Goal: Information Seeking & Learning: Find specific fact

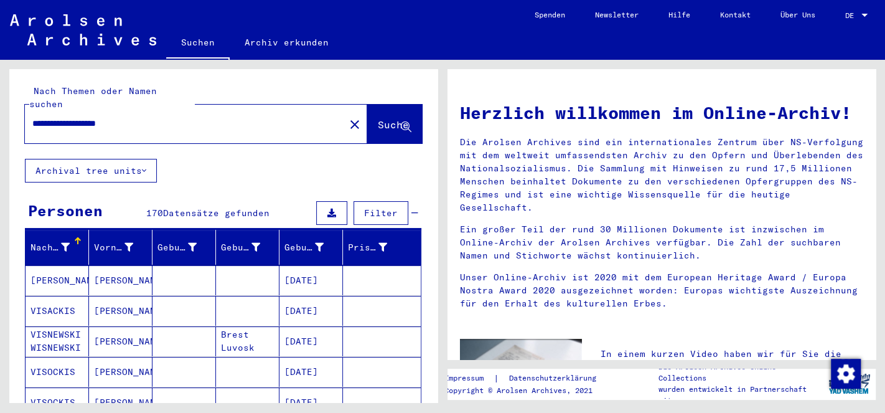
click at [162, 117] on input "**********" at bounding box center [181, 123] width 298 height 13
type input "**********"
click at [367, 105] on button "Suche" at bounding box center [394, 124] width 55 height 39
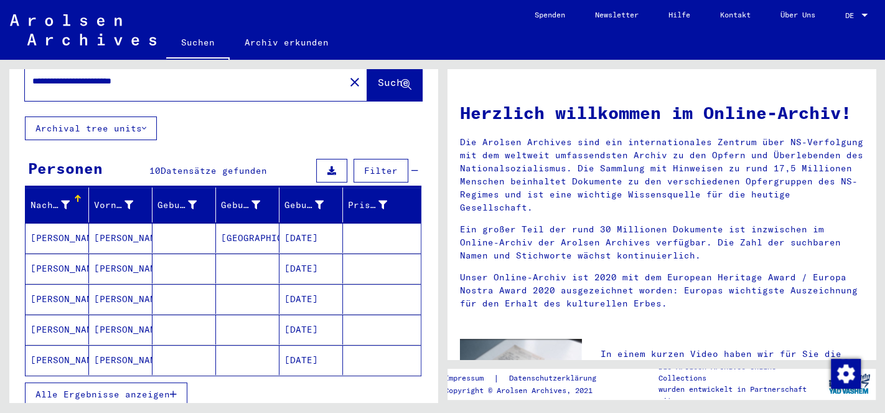
scroll to position [65, 0]
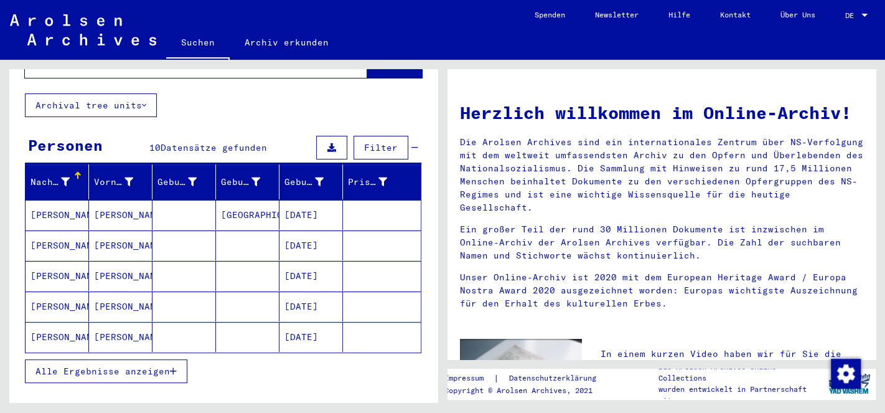
click at [124, 359] on button "Alle Ergebnisse anzeigen" at bounding box center [106, 371] width 163 height 24
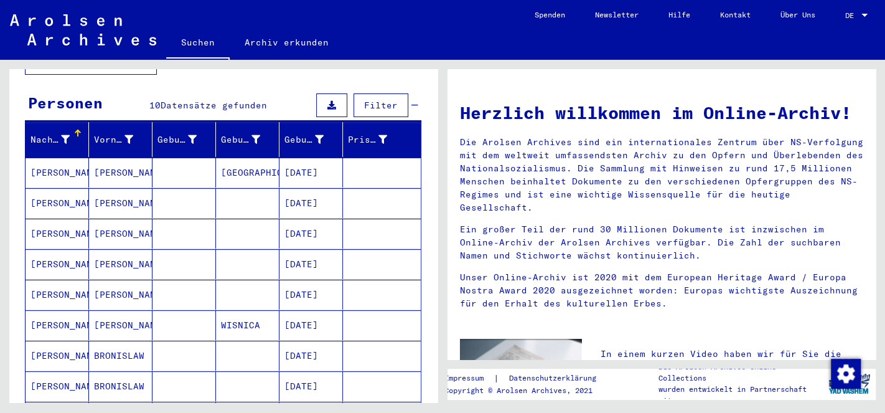
scroll to position [196, 0]
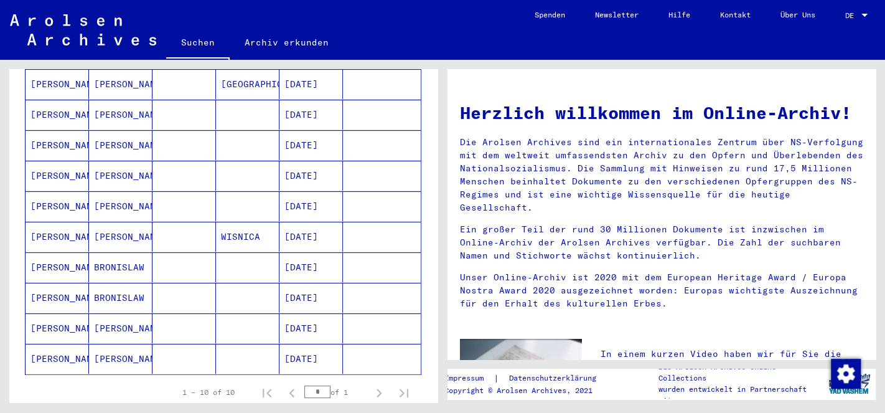
click at [62, 318] on mat-cell "[PERSON_NAME]" at bounding box center [58, 328] width 64 height 30
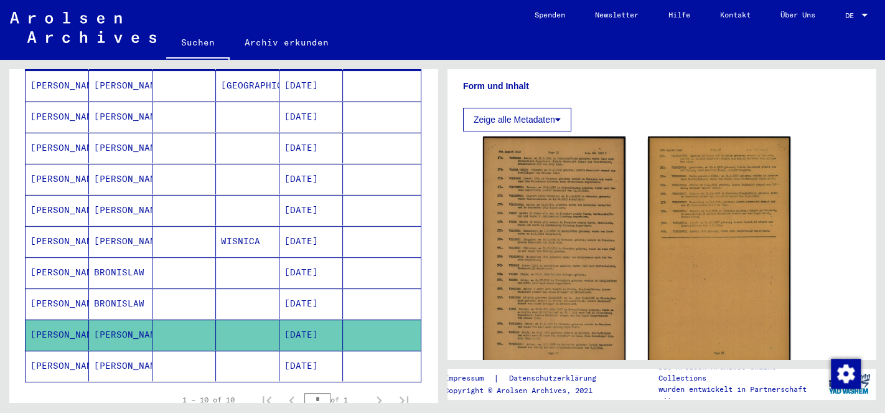
scroll to position [196, 0]
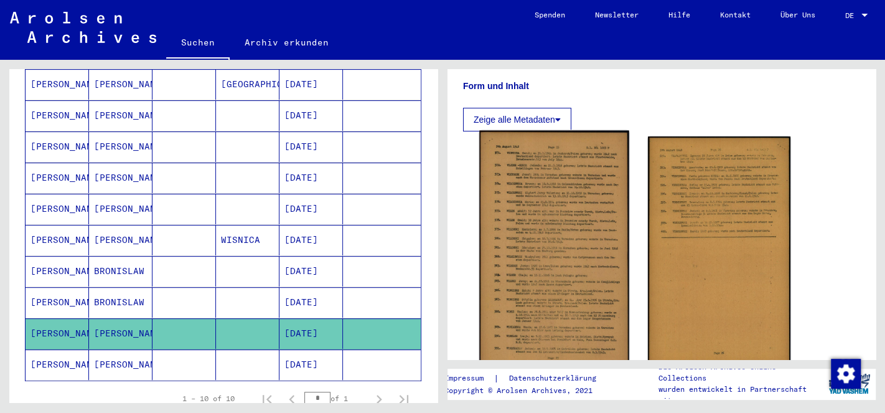
click at [562, 226] on img at bounding box center [553, 252] width 149 height 243
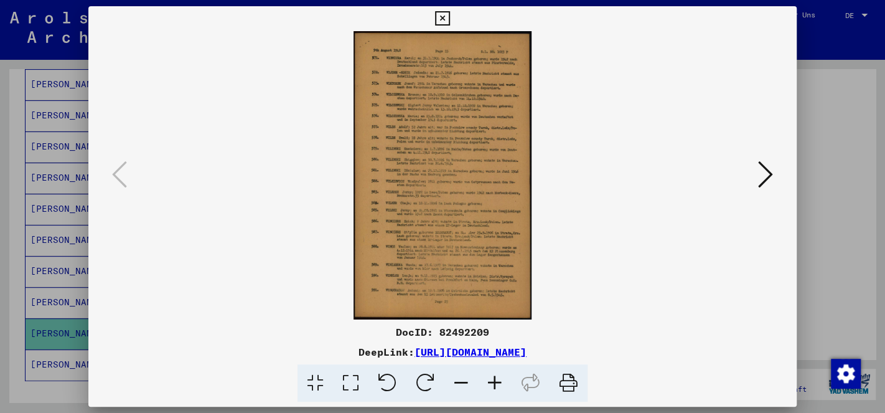
click at [489, 390] on icon at bounding box center [495, 383] width 34 height 38
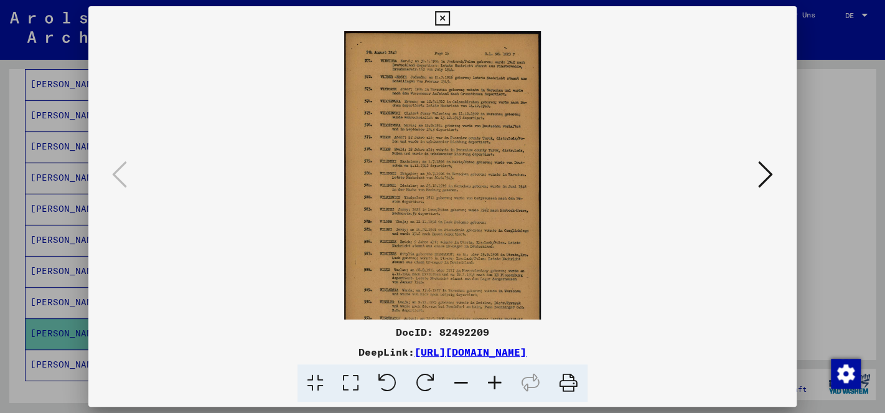
click at [489, 390] on icon at bounding box center [495, 383] width 34 height 38
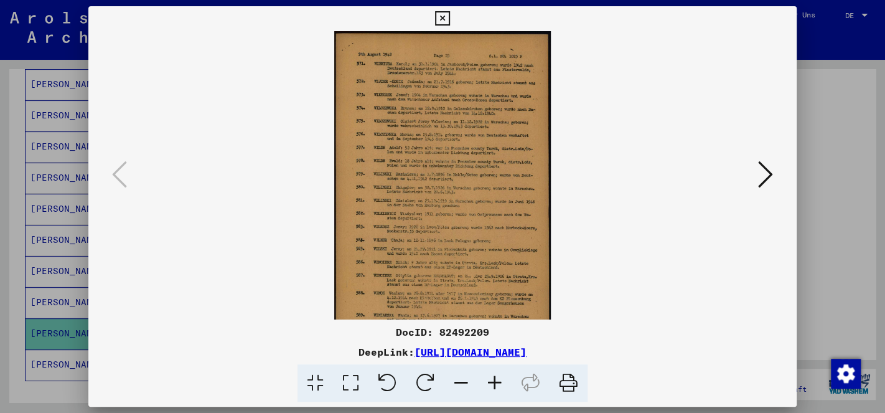
click at [489, 390] on icon at bounding box center [495, 383] width 34 height 38
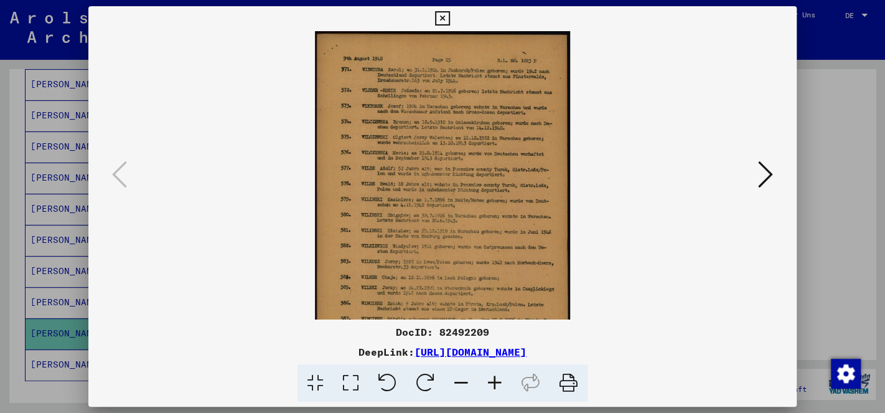
click at [489, 390] on icon at bounding box center [495, 383] width 34 height 38
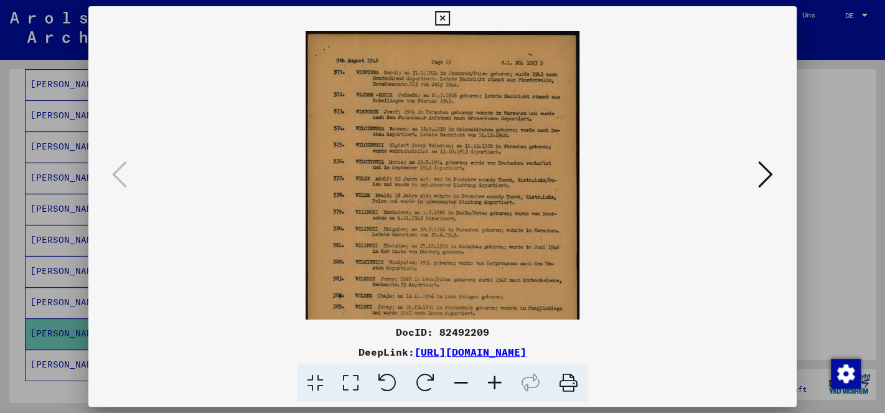
click at [489, 390] on icon at bounding box center [495, 383] width 34 height 38
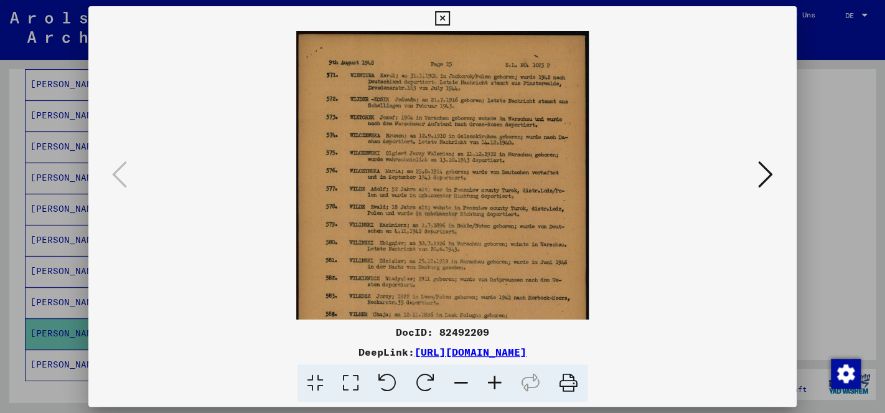
click at [489, 390] on icon at bounding box center [495, 383] width 34 height 38
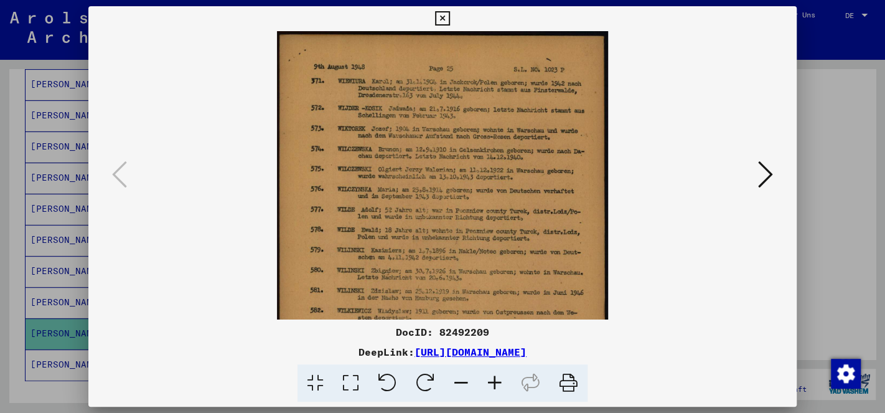
click at [489, 390] on icon at bounding box center [495, 383] width 34 height 38
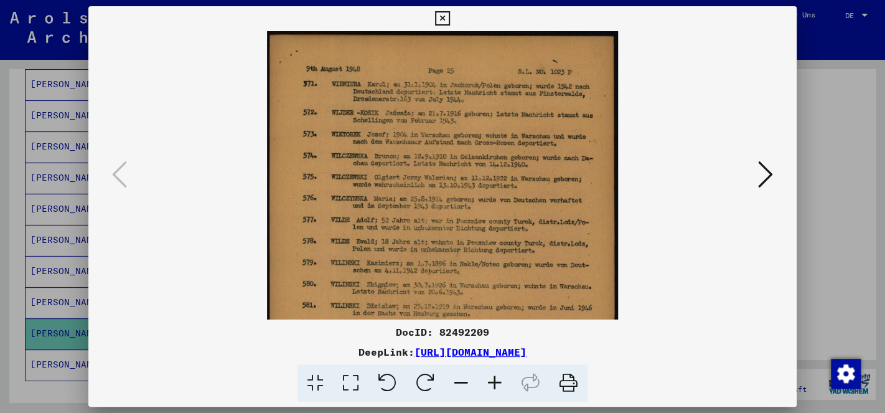
click at [489, 390] on icon at bounding box center [495, 383] width 34 height 38
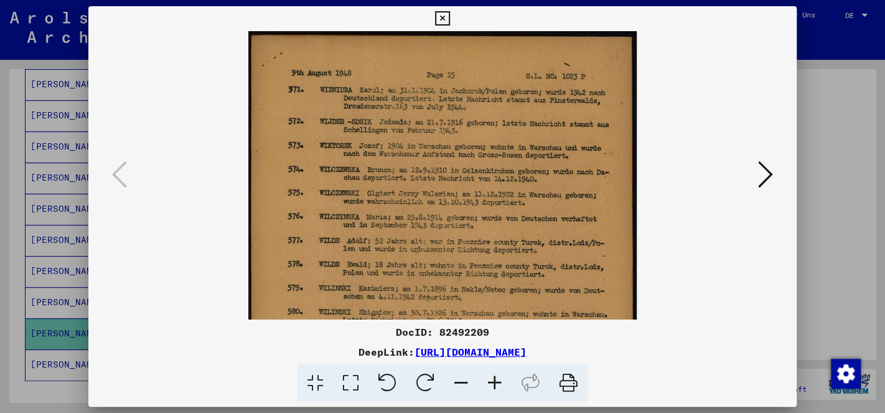
click at [489, 390] on icon at bounding box center [495, 383] width 34 height 38
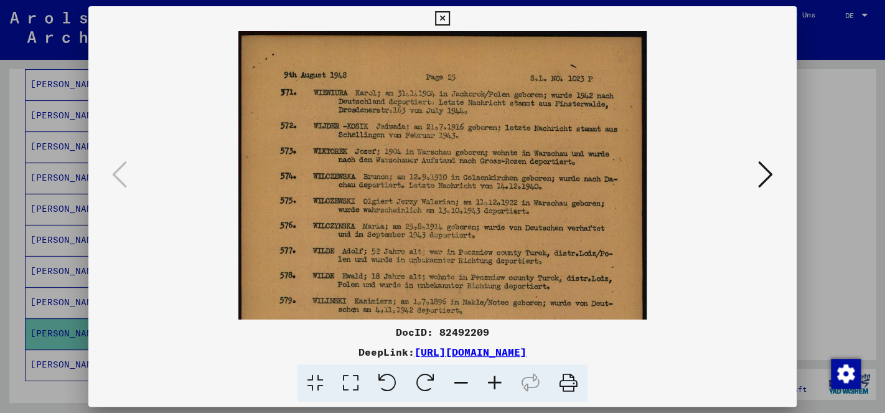
click at [489, 390] on icon at bounding box center [495, 383] width 34 height 38
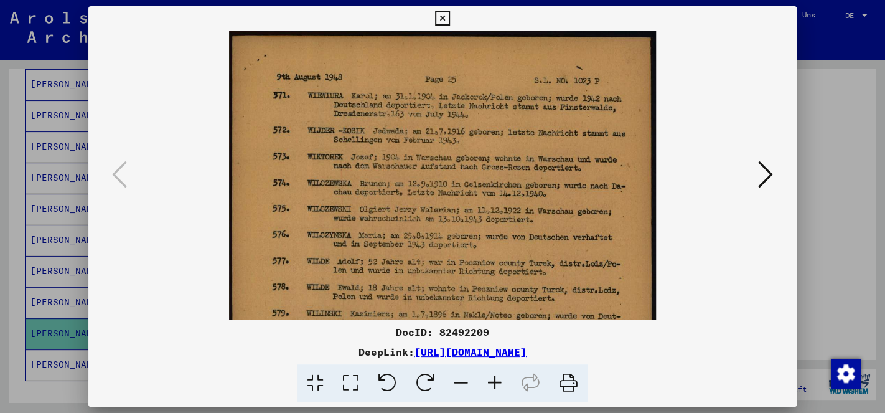
click at [489, 390] on icon at bounding box center [495, 383] width 34 height 38
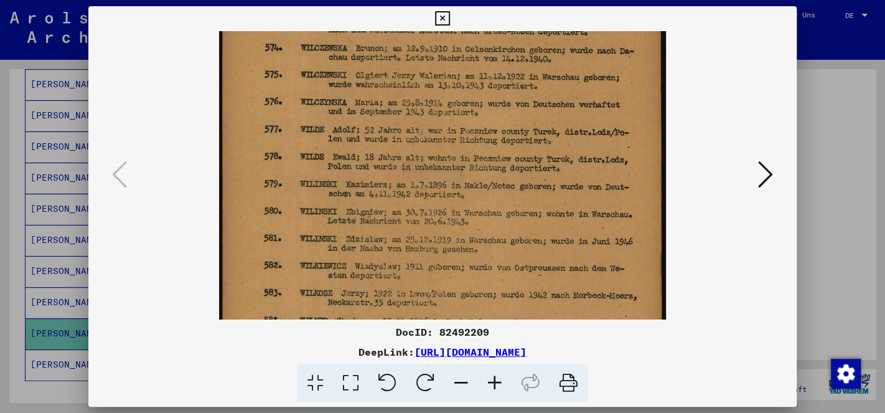
drag, startPoint x: 539, startPoint y: 270, endPoint x: 601, endPoint y: 141, distance: 143.4
click at [601, 141] on img at bounding box center [442, 251] width 446 height 724
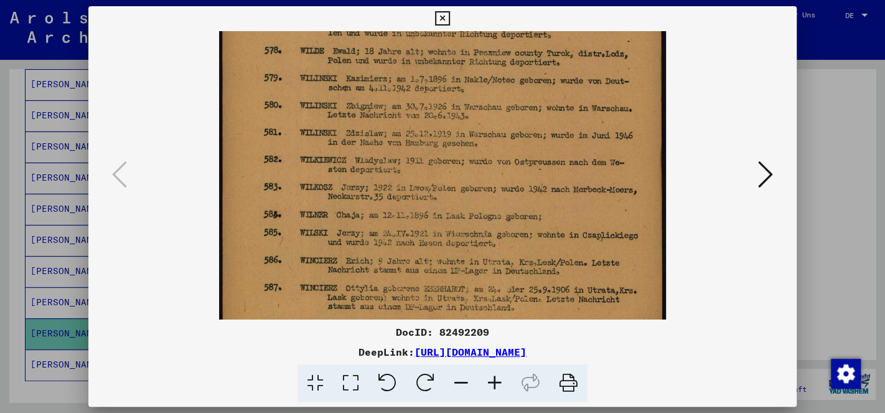
click at [522, 92] on img at bounding box center [442, 145] width 446 height 724
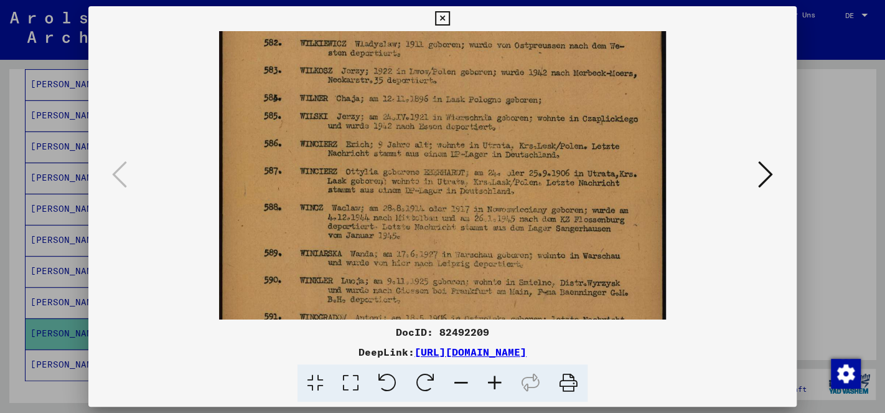
drag, startPoint x: 446, startPoint y: 196, endPoint x: 497, endPoint y: 90, distance: 117.3
click at [497, 90] on img at bounding box center [442, 29] width 446 height 724
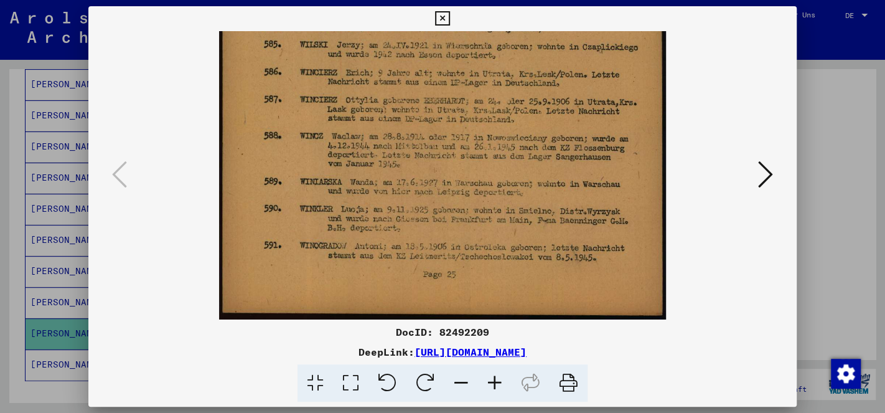
drag, startPoint x: 436, startPoint y: 126, endPoint x: 454, endPoint y: 99, distance: 32.3
click at [777, 174] on button at bounding box center [766, 175] width 22 height 35
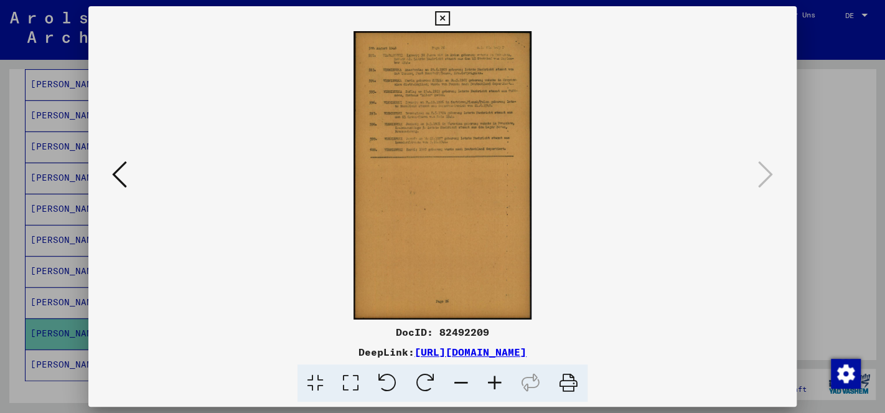
click at [497, 385] on icon at bounding box center [495, 383] width 34 height 38
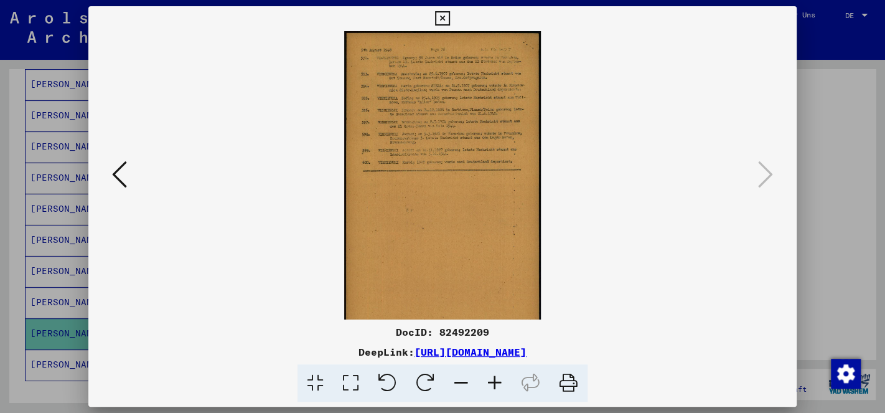
click at [495, 385] on icon at bounding box center [495, 383] width 34 height 38
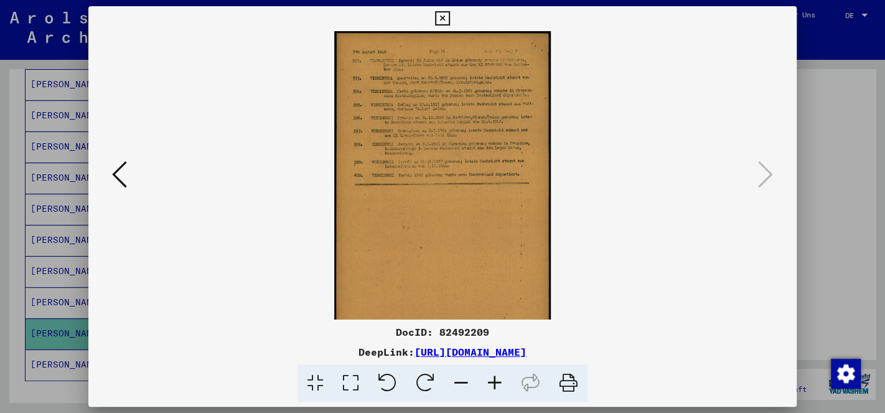
click at [495, 385] on icon at bounding box center [495, 383] width 34 height 38
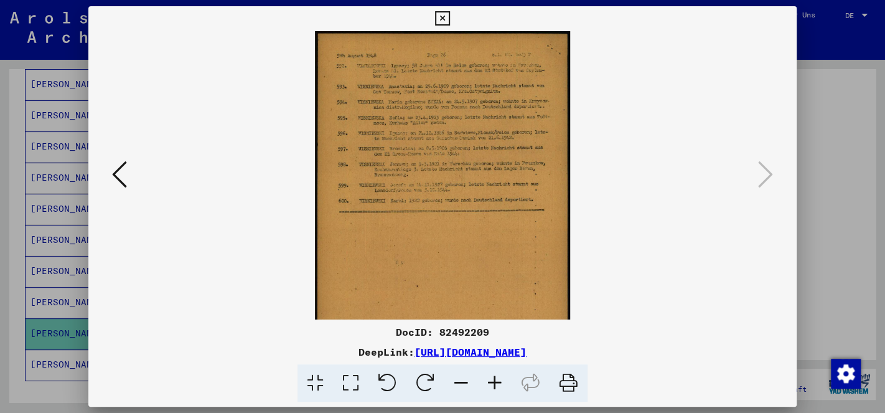
click at [495, 385] on icon at bounding box center [495, 383] width 34 height 38
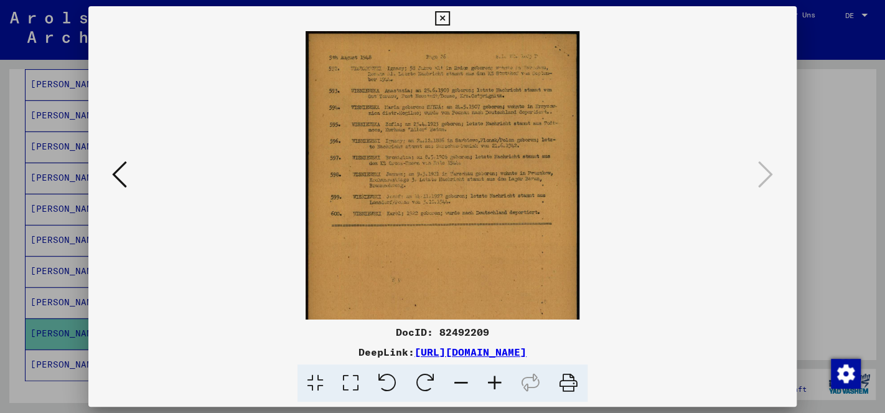
click at [495, 385] on icon at bounding box center [495, 383] width 34 height 38
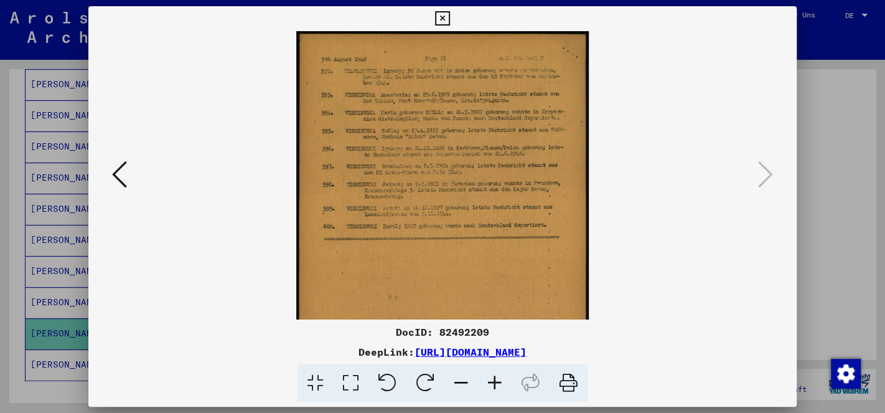
click at [495, 385] on icon at bounding box center [495, 383] width 34 height 38
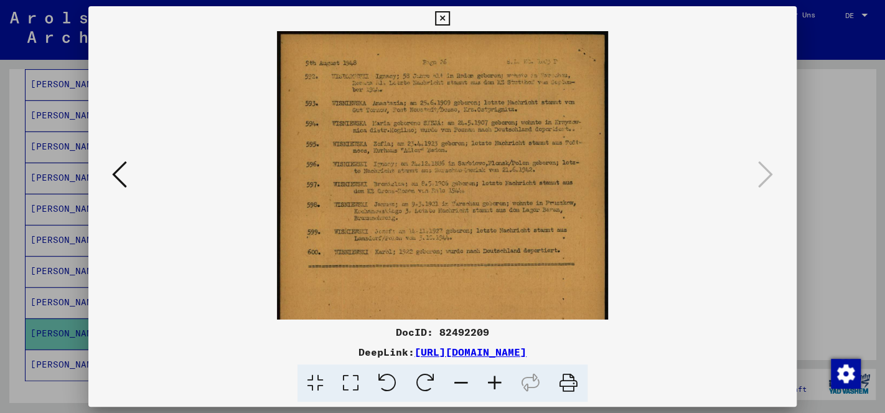
click at [495, 385] on icon at bounding box center [495, 383] width 34 height 38
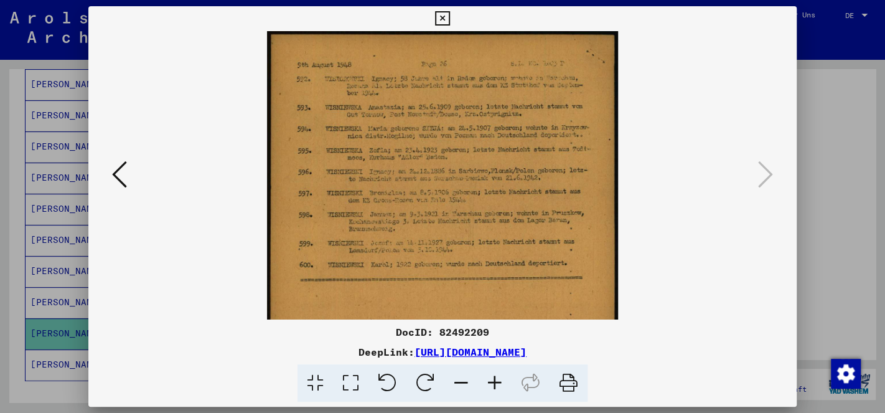
click at [499, 385] on icon at bounding box center [495, 383] width 34 height 38
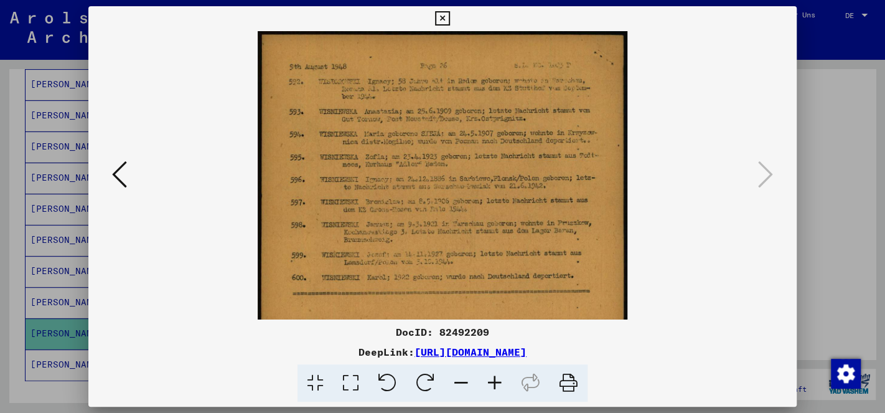
click at [500, 385] on icon at bounding box center [495, 383] width 34 height 38
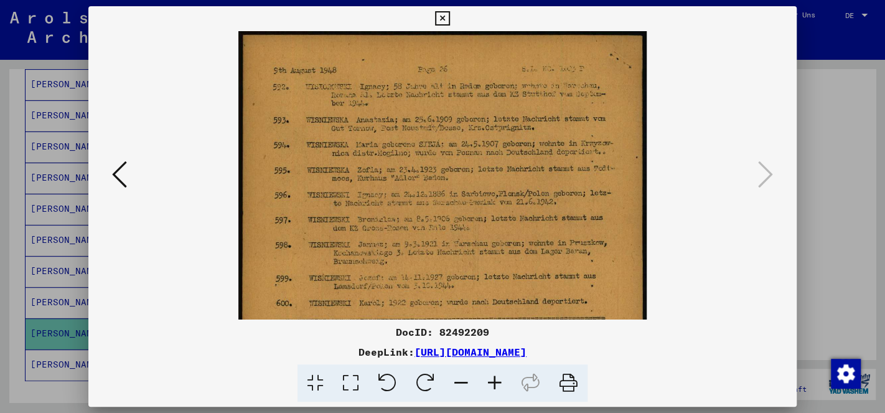
click at [500, 385] on icon at bounding box center [495, 383] width 34 height 38
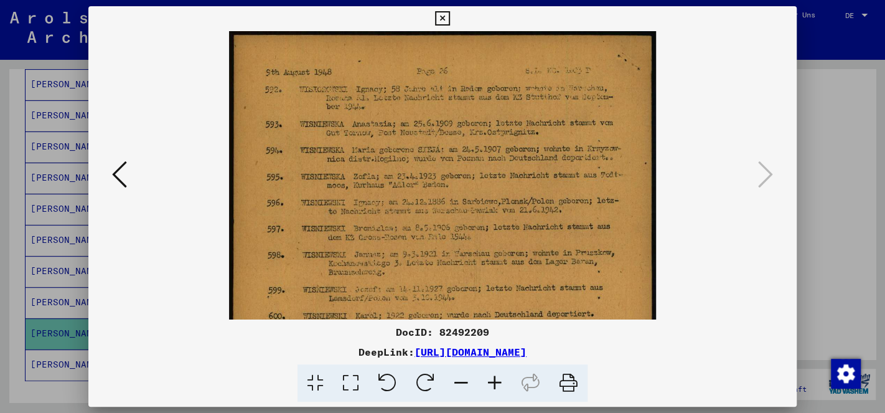
click at [504, 385] on icon at bounding box center [495, 383] width 34 height 38
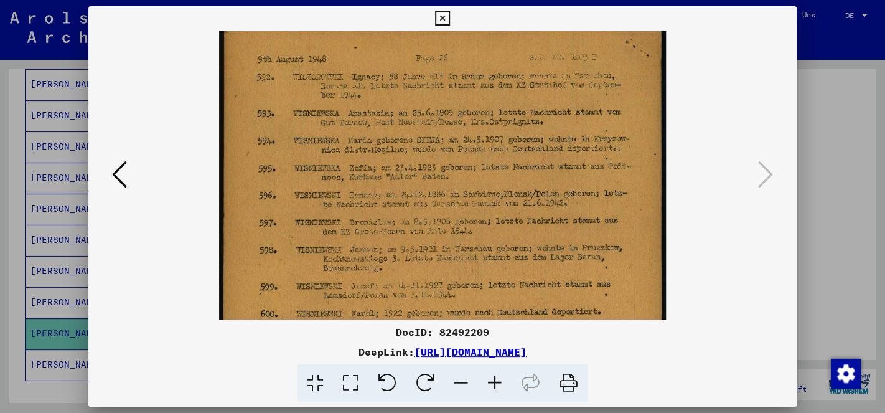
scroll to position [12, 0]
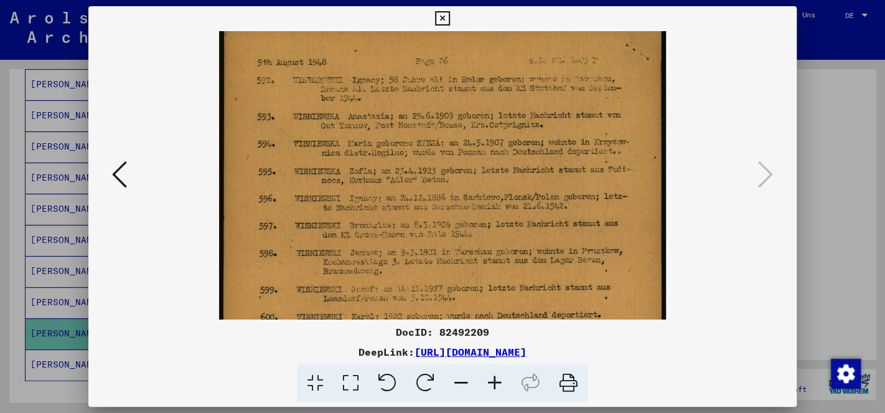
drag, startPoint x: 563, startPoint y: 222, endPoint x: 494, endPoint y: 221, distance: 69.1
click at [535, 209] on img at bounding box center [442, 381] width 446 height 724
click at [450, 12] on icon at bounding box center [442, 18] width 14 height 15
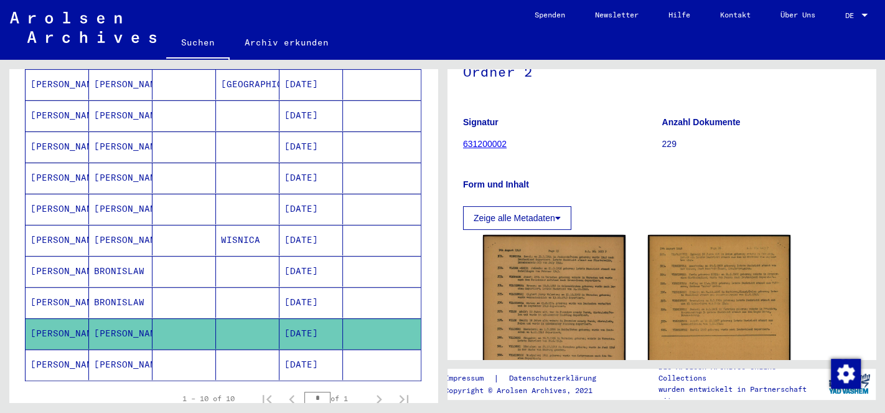
scroll to position [196, 0]
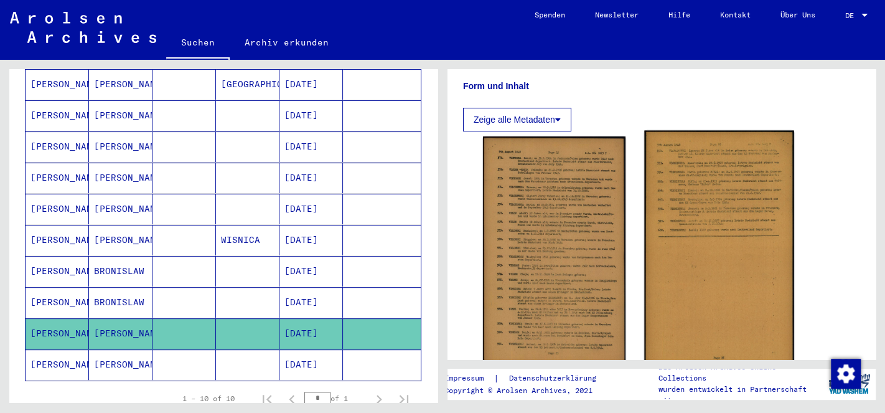
click at [681, 213] on img at bounding box center [718, 252] width 149 height 243
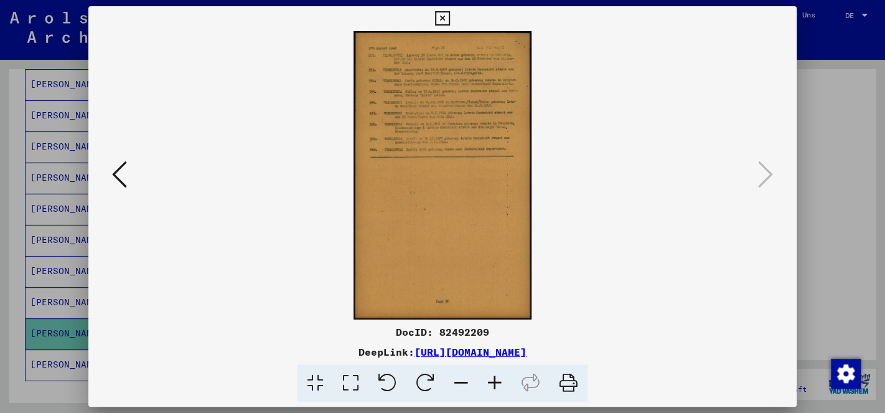
click at [497, 385] on icon at bounding box center [495, 383] width 34 height 38
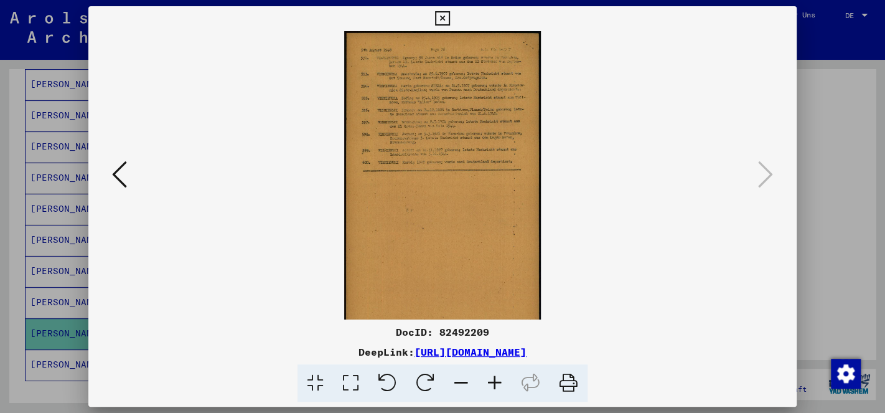
click at [497, 385] on icon at bounding box center [495, 383] width 34 height 38
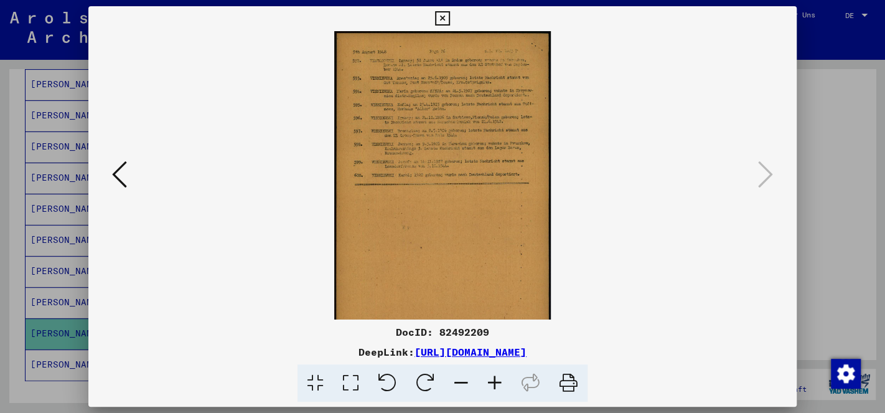
click at [497, 385] on icon at bounding box center [495, 383] width 34 height 38
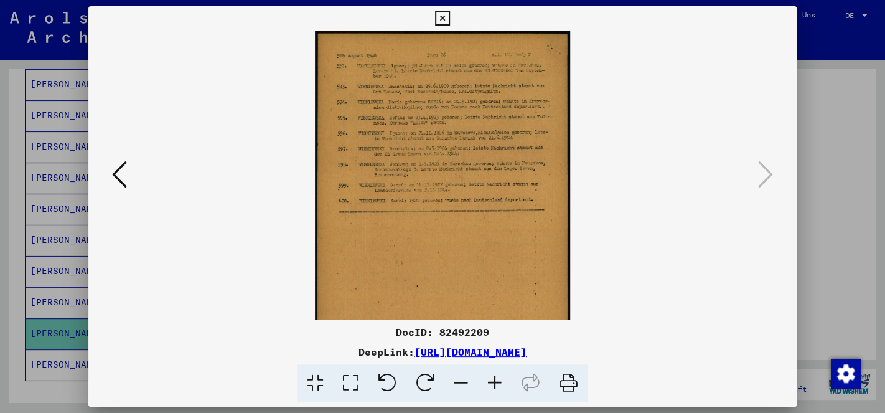
click at [497, 385] on icon at bounding box center [495, 383] width 34 height 38
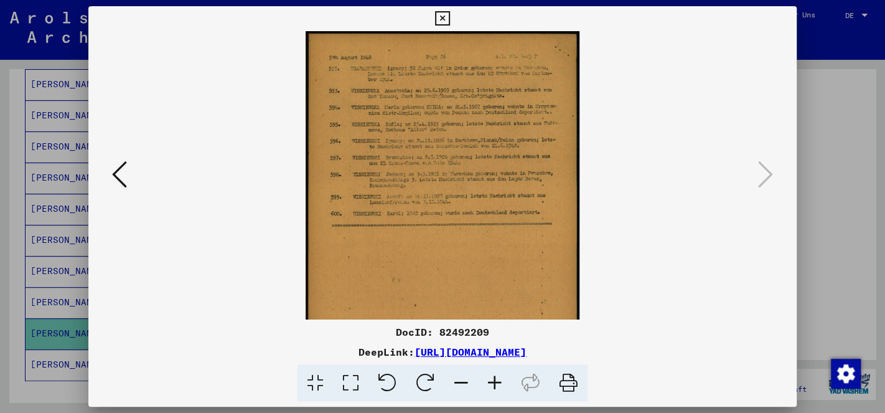
click at [497, 385] on icon at bounding box center [495, 383] width 34 height 38
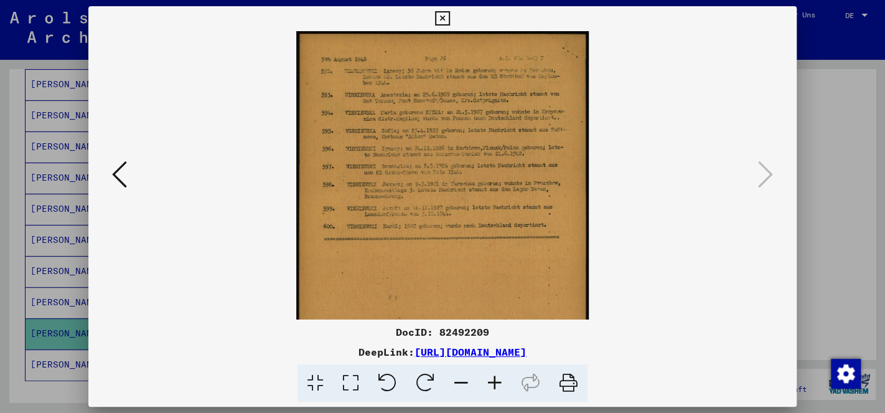
click at [497, 385] on icon at bounding box center [495, 383] width 34 height 38
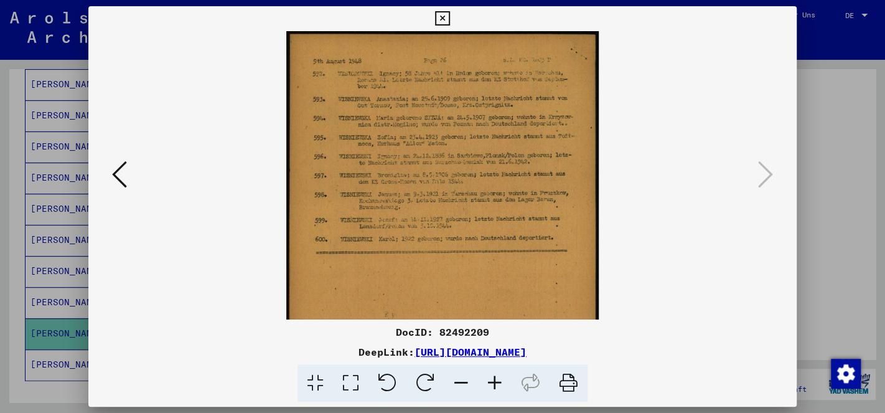
click at [498, 384] on icon at bounding box center [495, 383] width 34 height 38
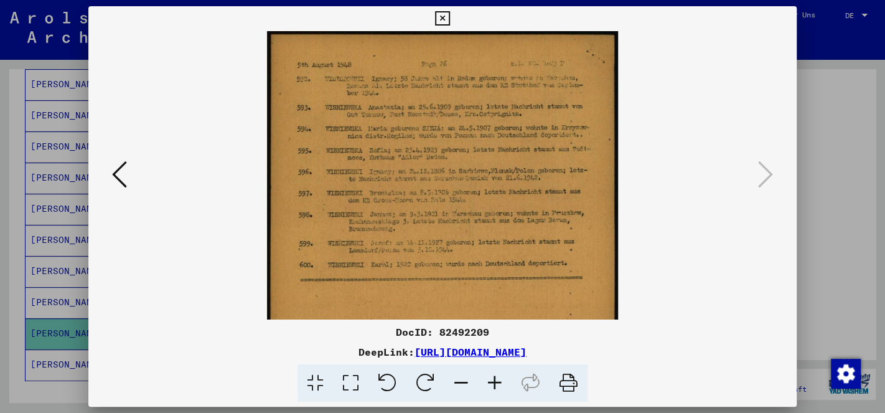
drag, startPoint x: 498, startPoint y: 384, endPoint x: 507, endPoint y: 382, distance: 8.9
click at [501, 384] on icon at bounding box center [495, 383] width 34 height 38
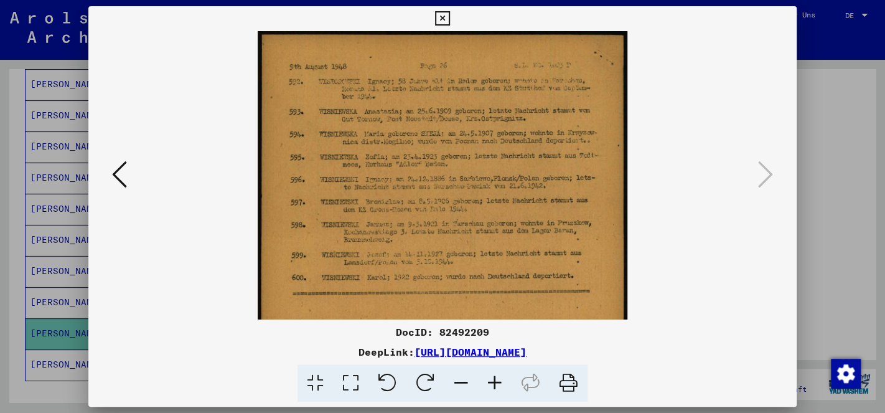
click at [509, 382] on icon at bounding box center [495, 383] width 34 height 38
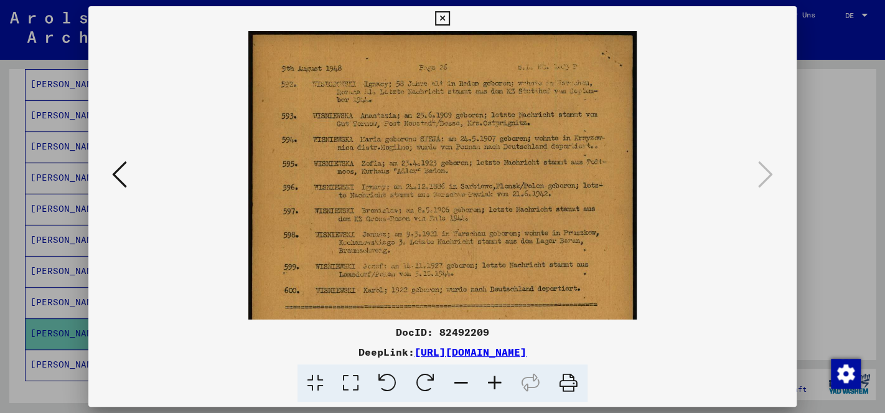
click at [509, 382] on icon at bounding box center [495, 383] width 34 height 38
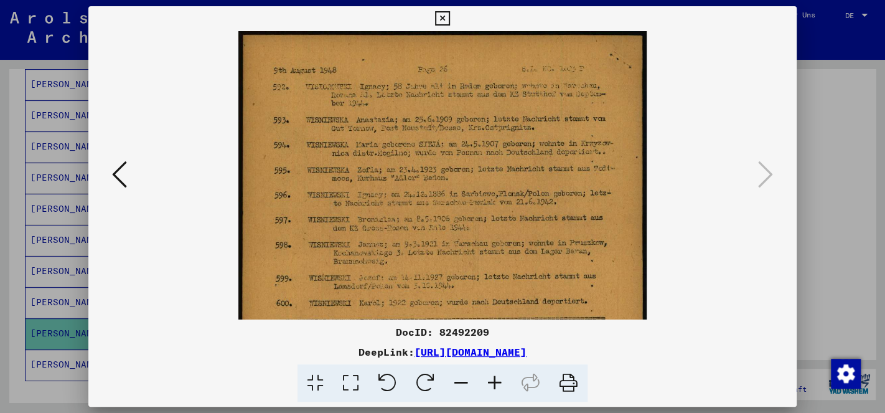
click at [497, 384] on icon at bounding box center [495, 383] width 34 height 38
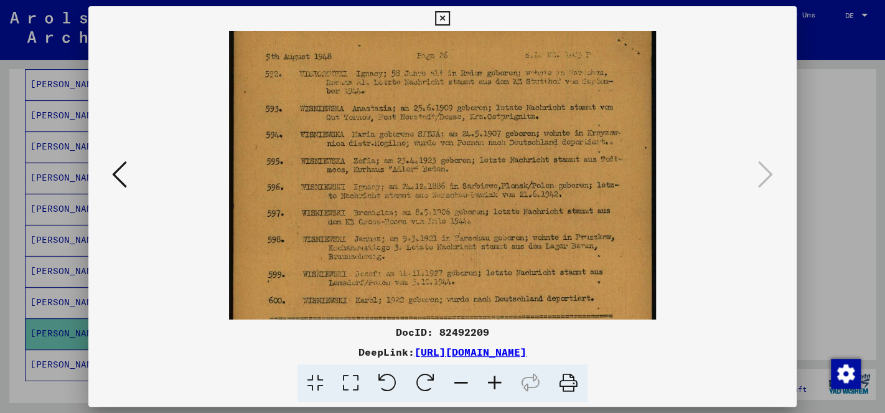
scroll to position [0, 0]
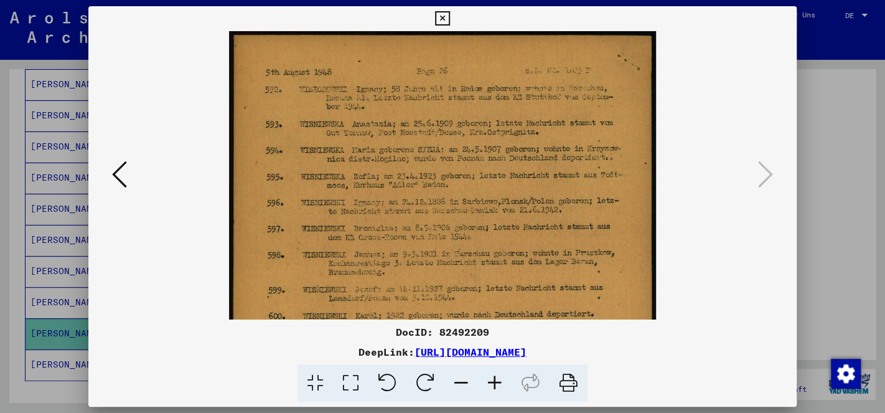
drag, startPoint x: 479, startPoint y: 248, endPoint x: 455, endPoint y: 263, distance: 29.0
click at [455, 263] on img at bounding box center [443, 377] width 428 height 693
drag, startPoint x: 778, startPoint y: 27, endPoint x: 781, endPoint y: 20, distance: 7.9
click at [453, 20] on button at bounding box center [443, 18] width 22 height 25
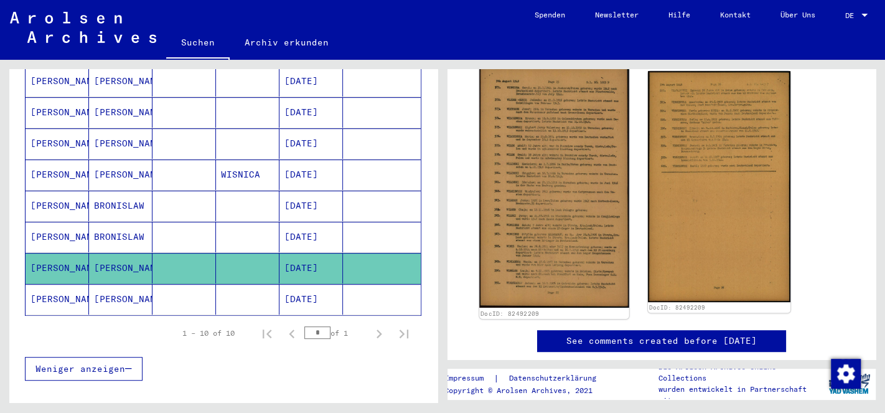
click at [544, 244] on img at bounding box center [553, 186] width 149 height 243
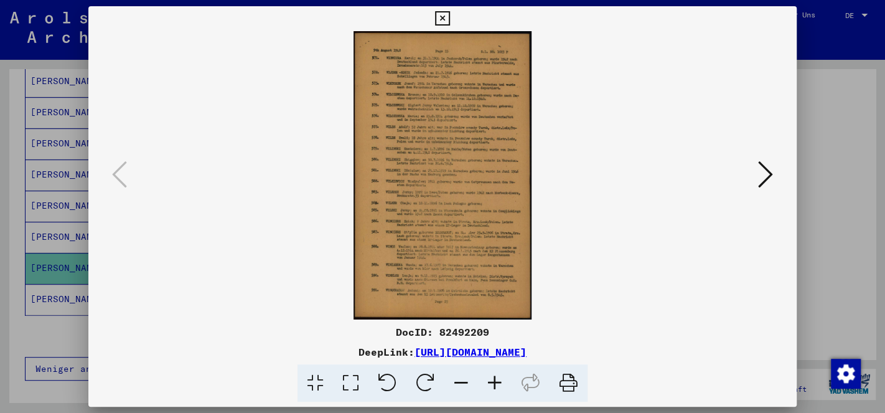
scroll to position [261, 0]
click at [770, 182] on icon at bounding box center [765, 174] width 15 height 30
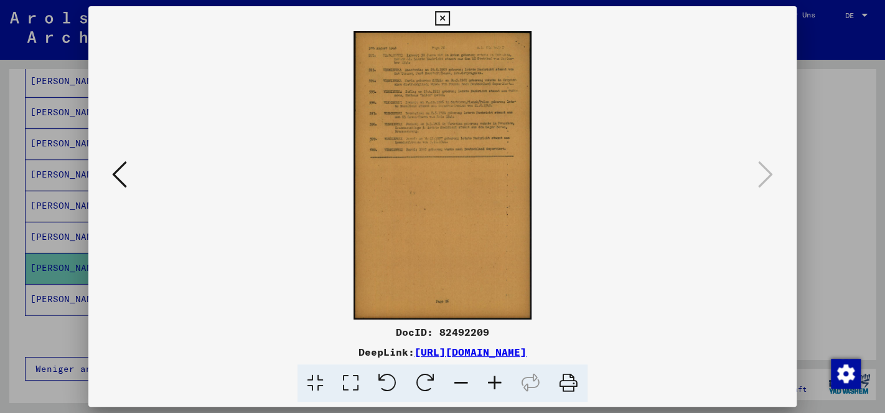
click at [497, 383] on icon at bounding box center [495, 383] width 34 height 38
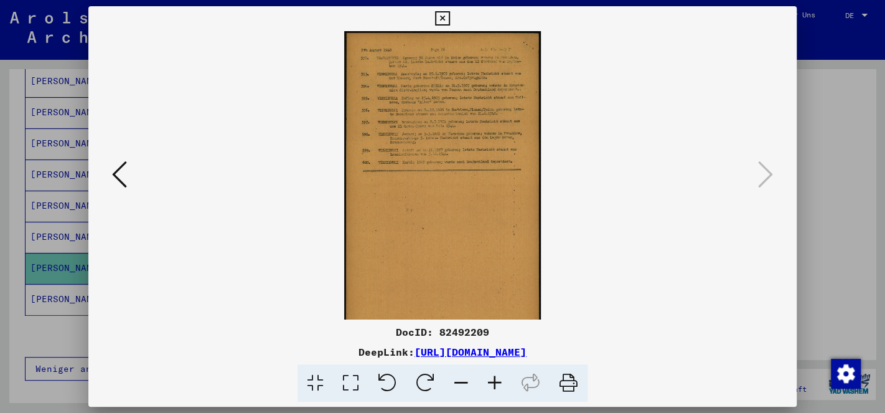
click at [497, 383] on icon at bounding box center [495, 383] width 34 height 38
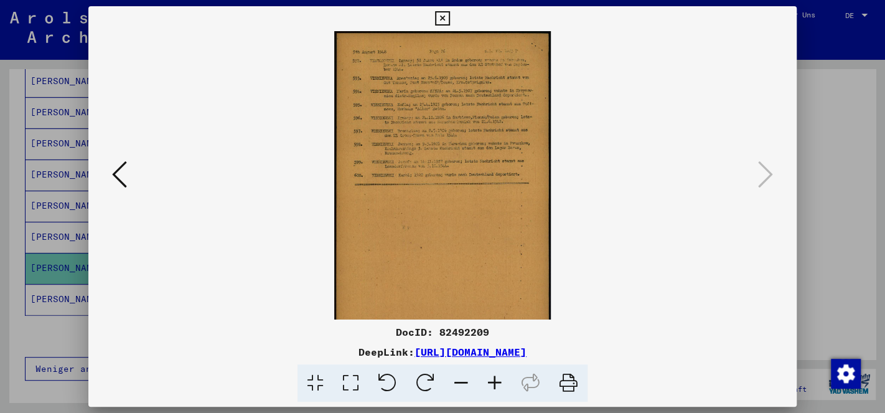
click at [497, 383] on icon at bounding box center [495, 383] width 34 height 38
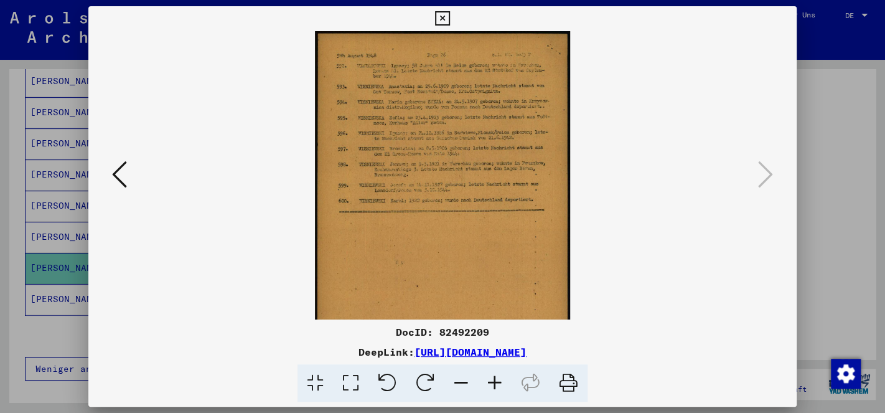
click at [497, 383] on icon at bounding box center [495, 383] width 34 height 38
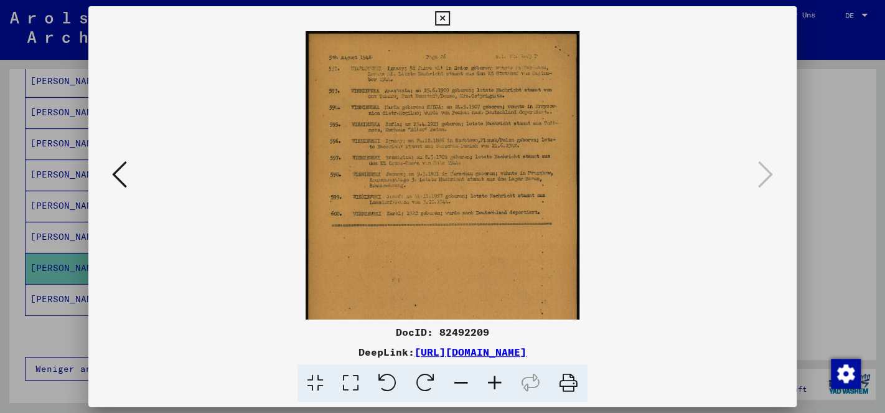
click at [497, 383] on icon at bounding box center [495, 383] width 34 height 38
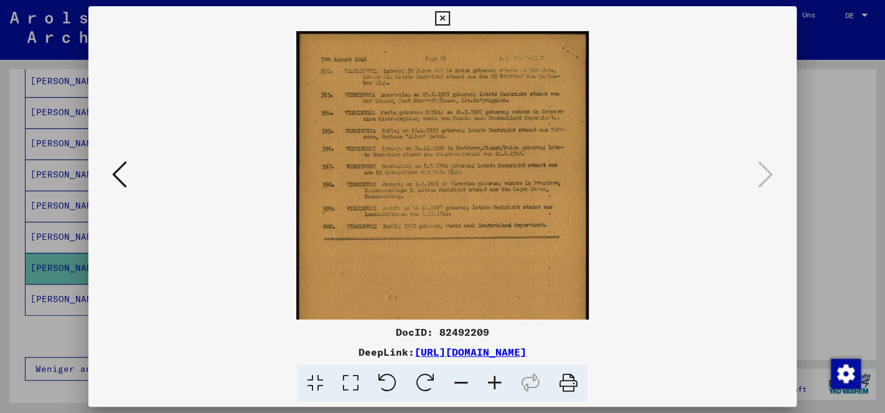
click at [497, 383] on icon at bounding box center [495, 383] width 34 height 38
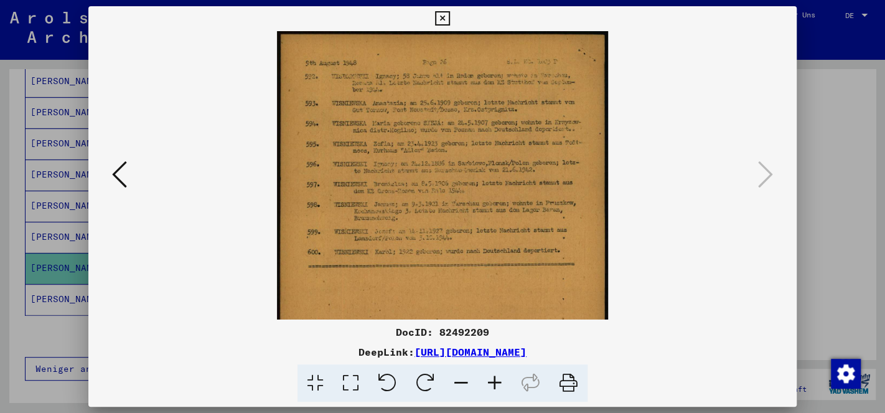
click at [497, 383] on icon at bounding box center [495, 383] width 34 height 38
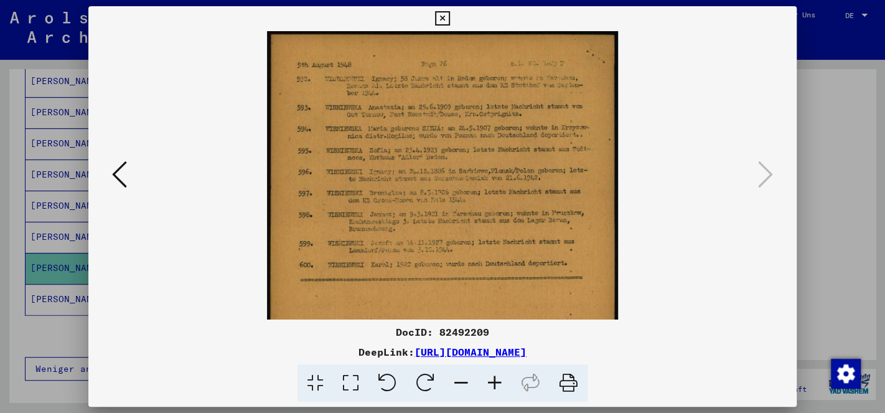
click at [497, 383] on icon at bounding box center [495, 383] width 34 height 38
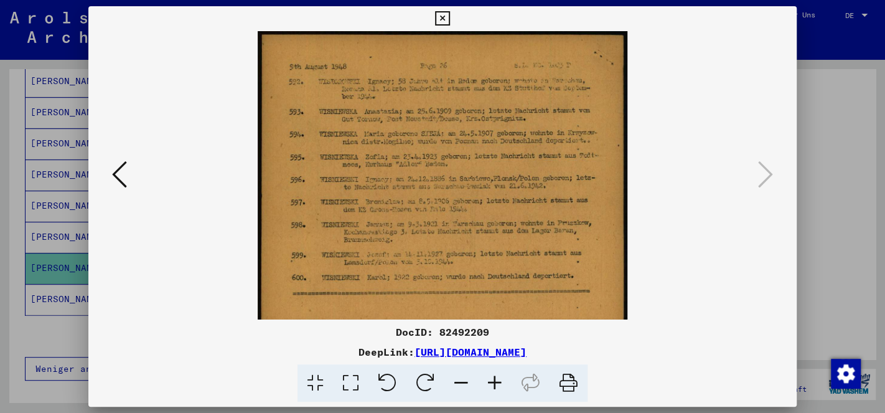
click at [497, 383] on icon at bounding box center [495, 383] width 34 height 38
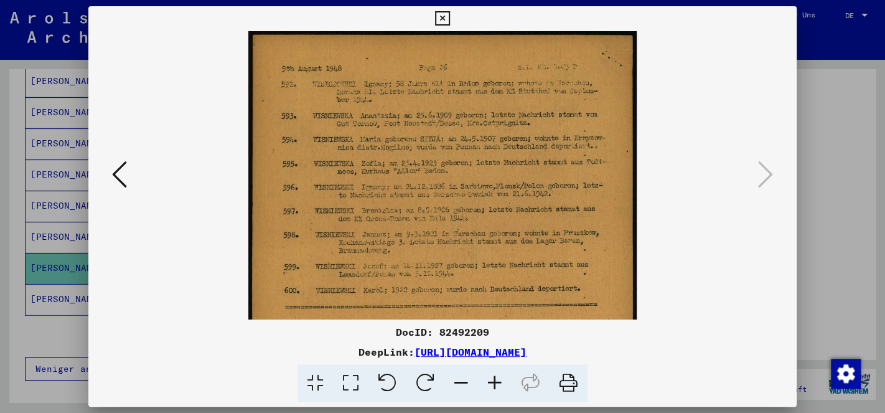
click at [450, 14] on icon at bounding box center [442, 18] width 14 height 15
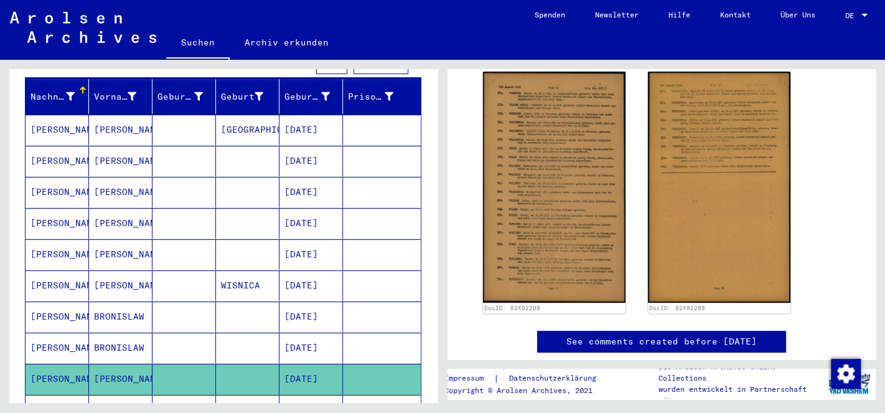
scroll to position [131, 0]
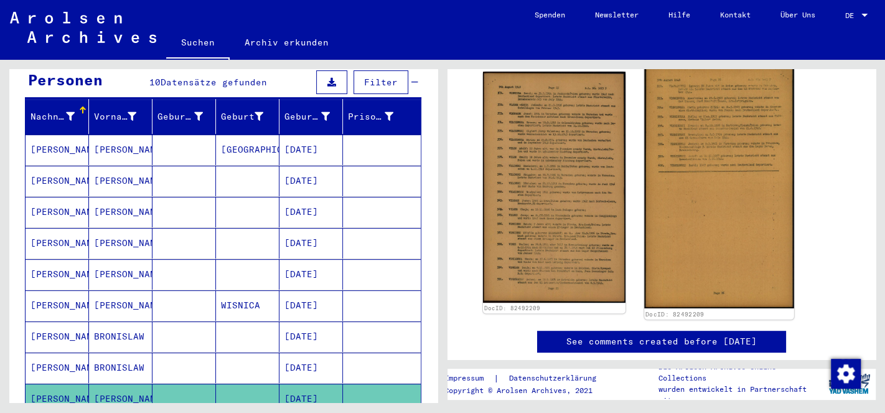
click at [720, 219] on img at bounding box center [718, 187] width 149 height 243
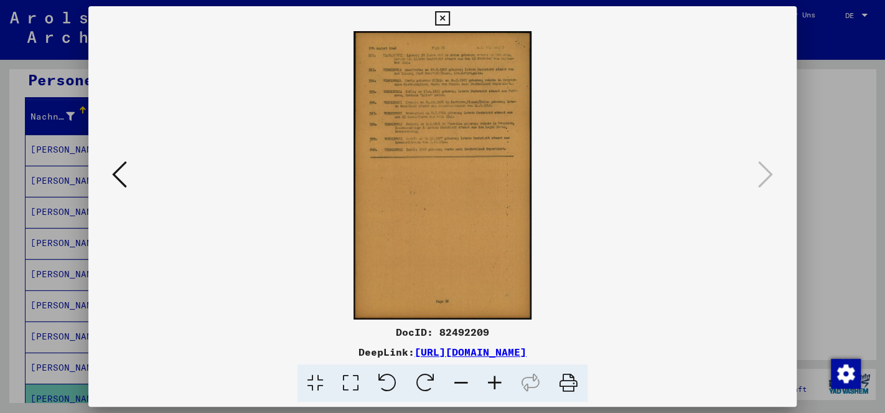
click at [499, 380] on icon at bounding box center [495, 383] width 34 height 38
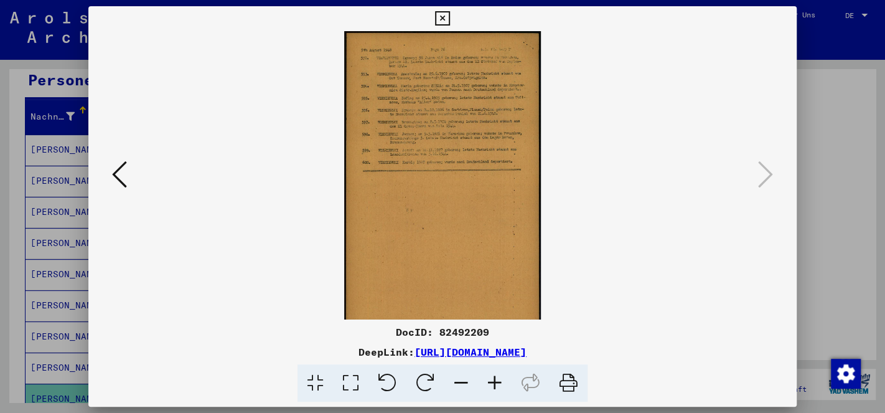
click at [499, 380] on icon at bounding box center [495, 383] width 34 height 38
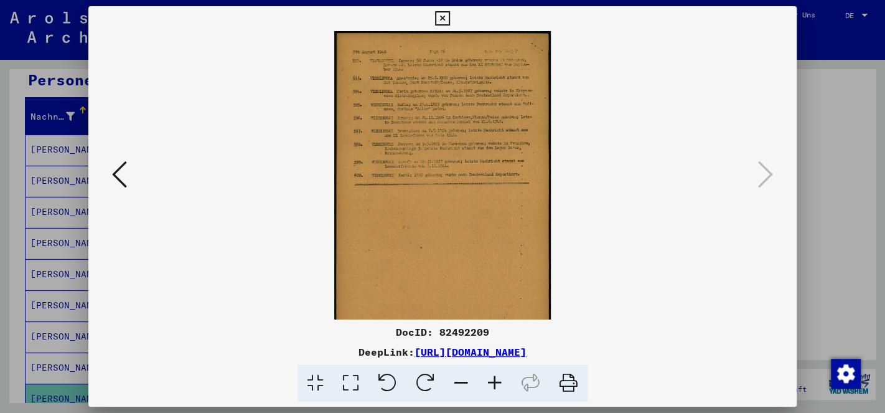
click at [499, 380] on icon at bounding box center [495, 383] width 34 height 38
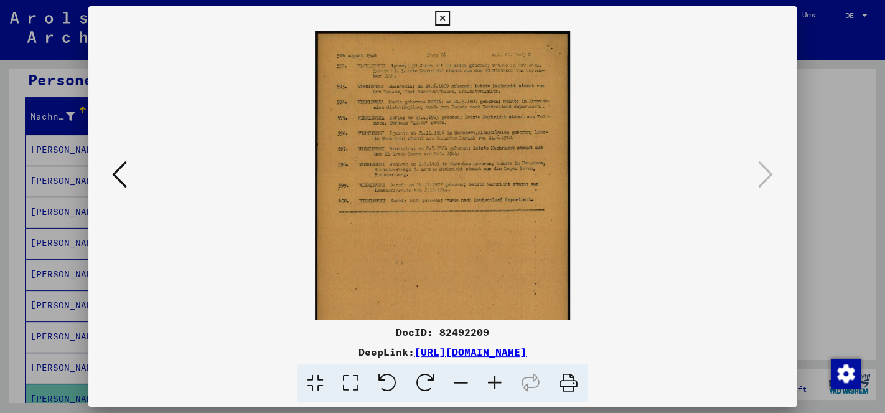
click at [499, 380] on icon at bounding box center [495, 383] width 34 height 38
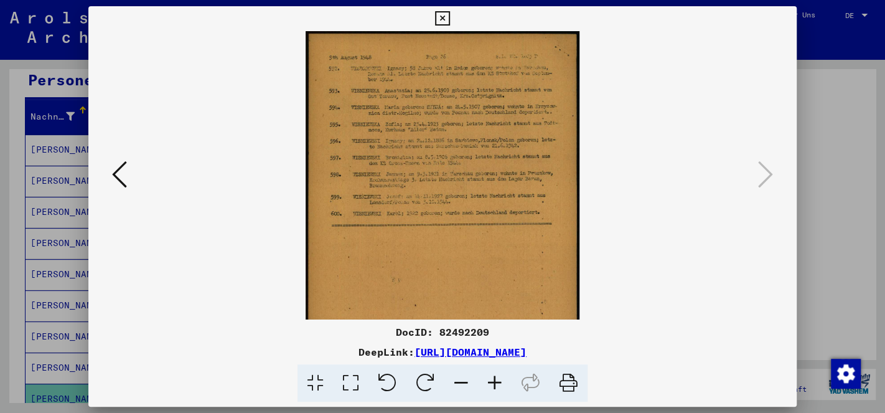
click at [499, 380] on icon at bounding box center [495, 383] width 34 height 38
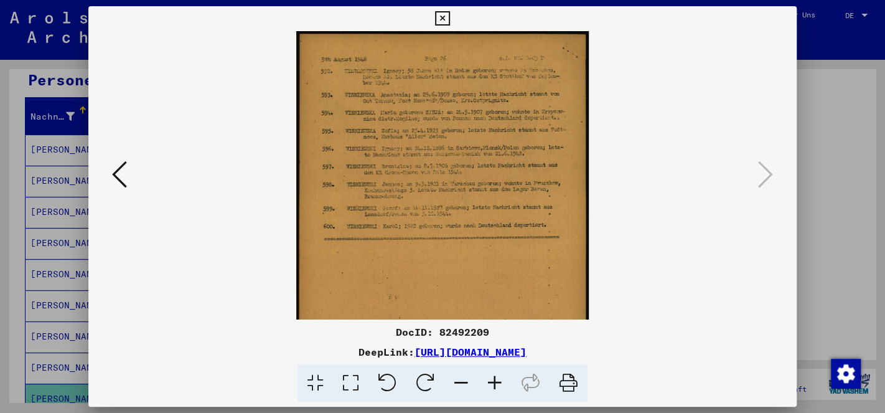
click at [499, 380] on icon at bounding box center [495, 383] width 34 height 38
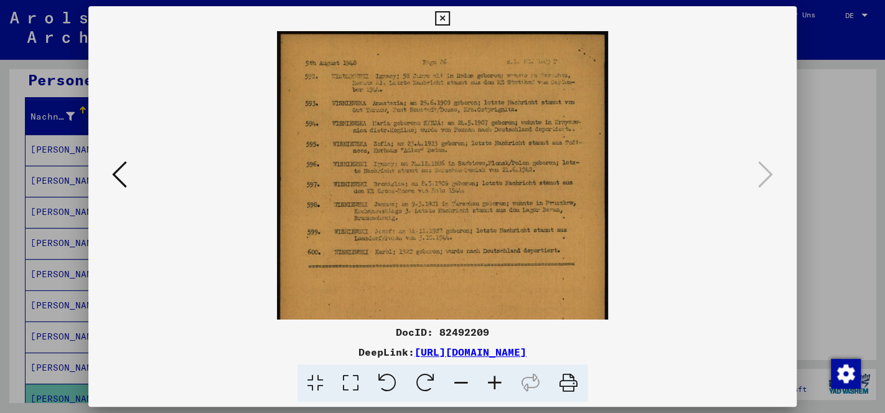
click at [499, 380] on icon at bounding box center [495, 383] width 34 height 38
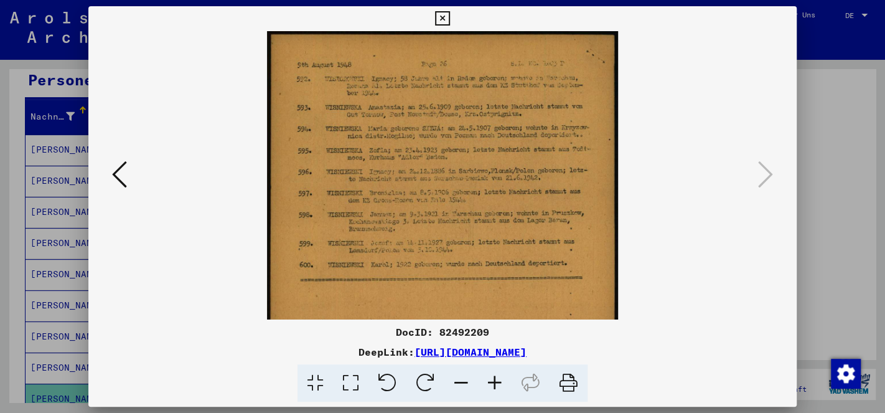
click at [499, 380] on icon at bounding box center [495, 383] width 34 height 38
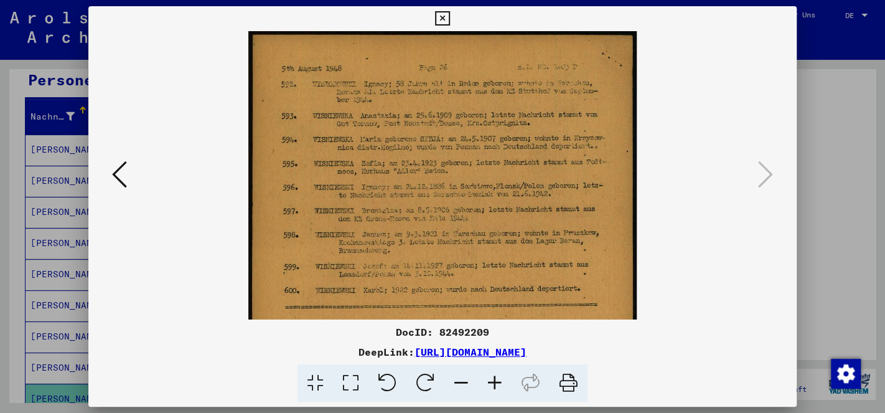
click at [499, 380] on icon at bounding box center [495, 383] width 34 height 38
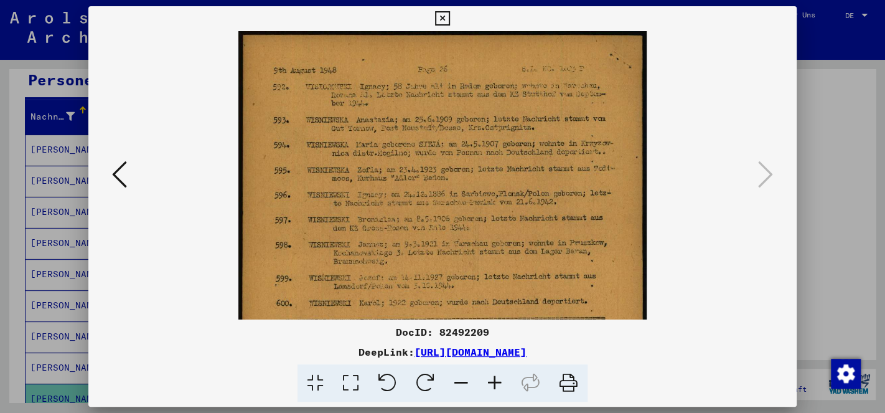
click at [499, 380] on icon at bounding box center [495, 383] width 34 height 38
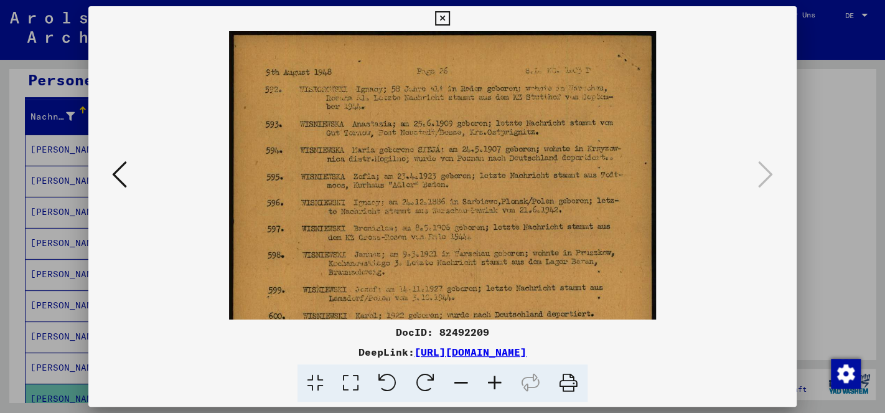
click at [450, 24] on icon at bounding box center [442, 18] width 14 height 15
